Goal: Information Seeking & Learning: Learn about a topic

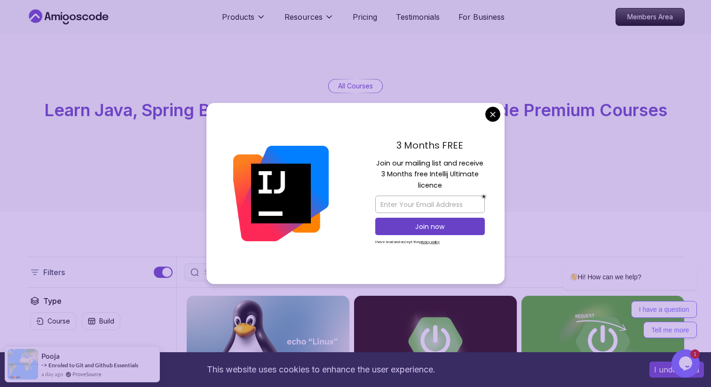
drag, startPoint x: 444, startPoint y: 185, endPoint x: 370, endPoint y: 161, distance: 78.1
click at [370, 161] on div "3 Months FREE Join our mailing list and receive 3 Months free Intellij Ultimate…" at bounding box center [430, 194] width 149 height 182
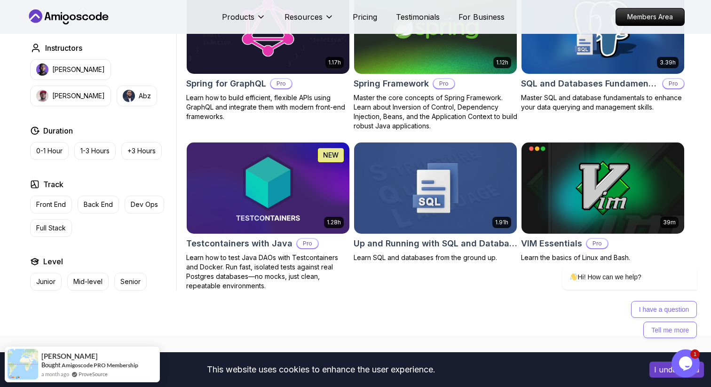
scroll to position [2410, 0]
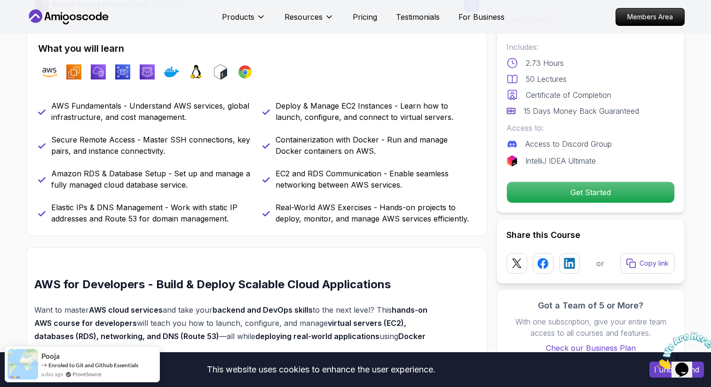
scroll to position [372, 0]
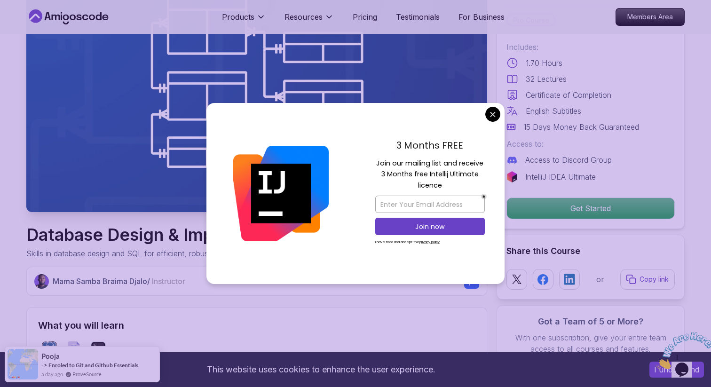
scroll to position [125, 0]
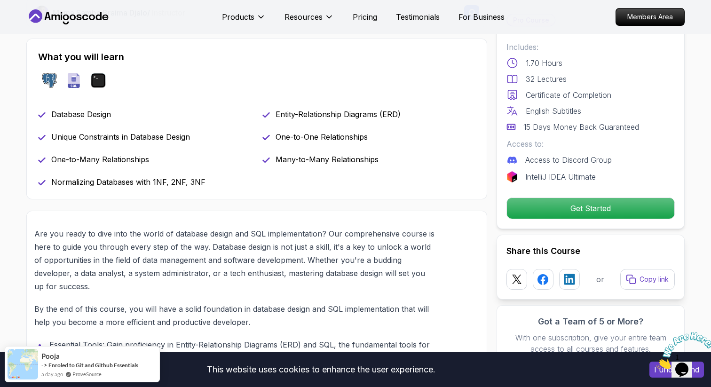
scroll to position [358, 0]
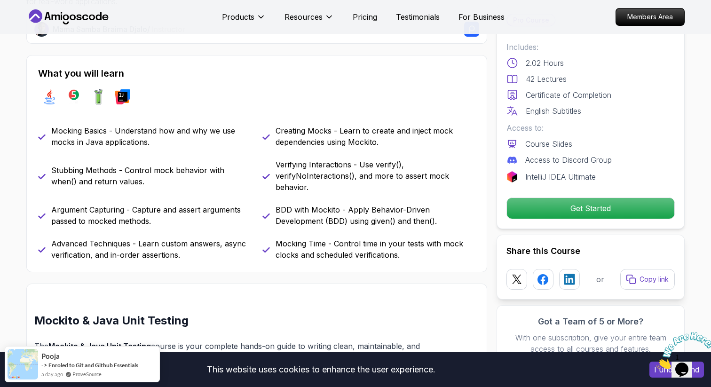
scroll to position [373, 0]
